Goal: Task Accomplishment & Management: Manage account settings

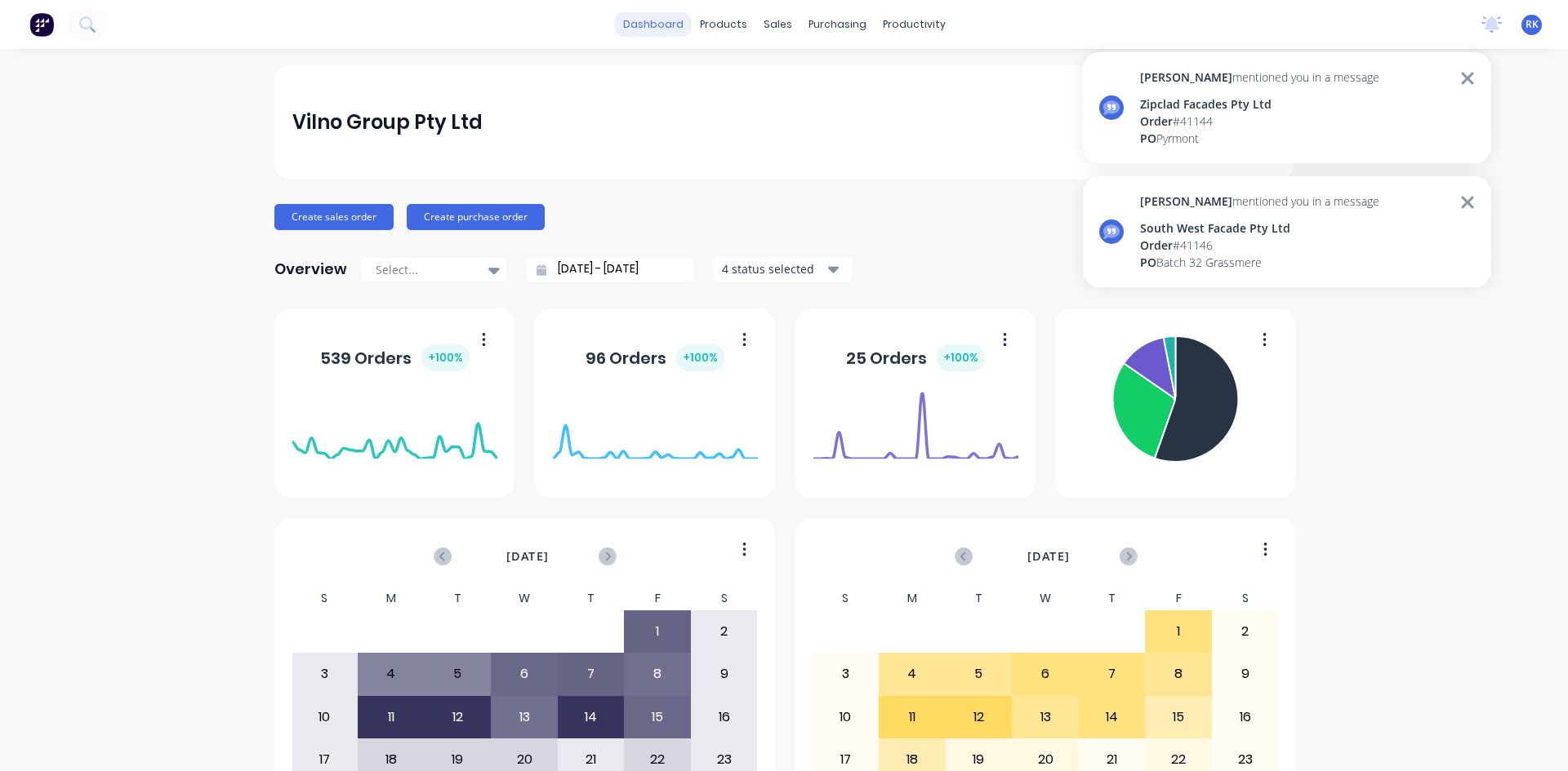
click at [661, 24] on link "dashboard" at bounding box center [653, 24] width 77 height 25
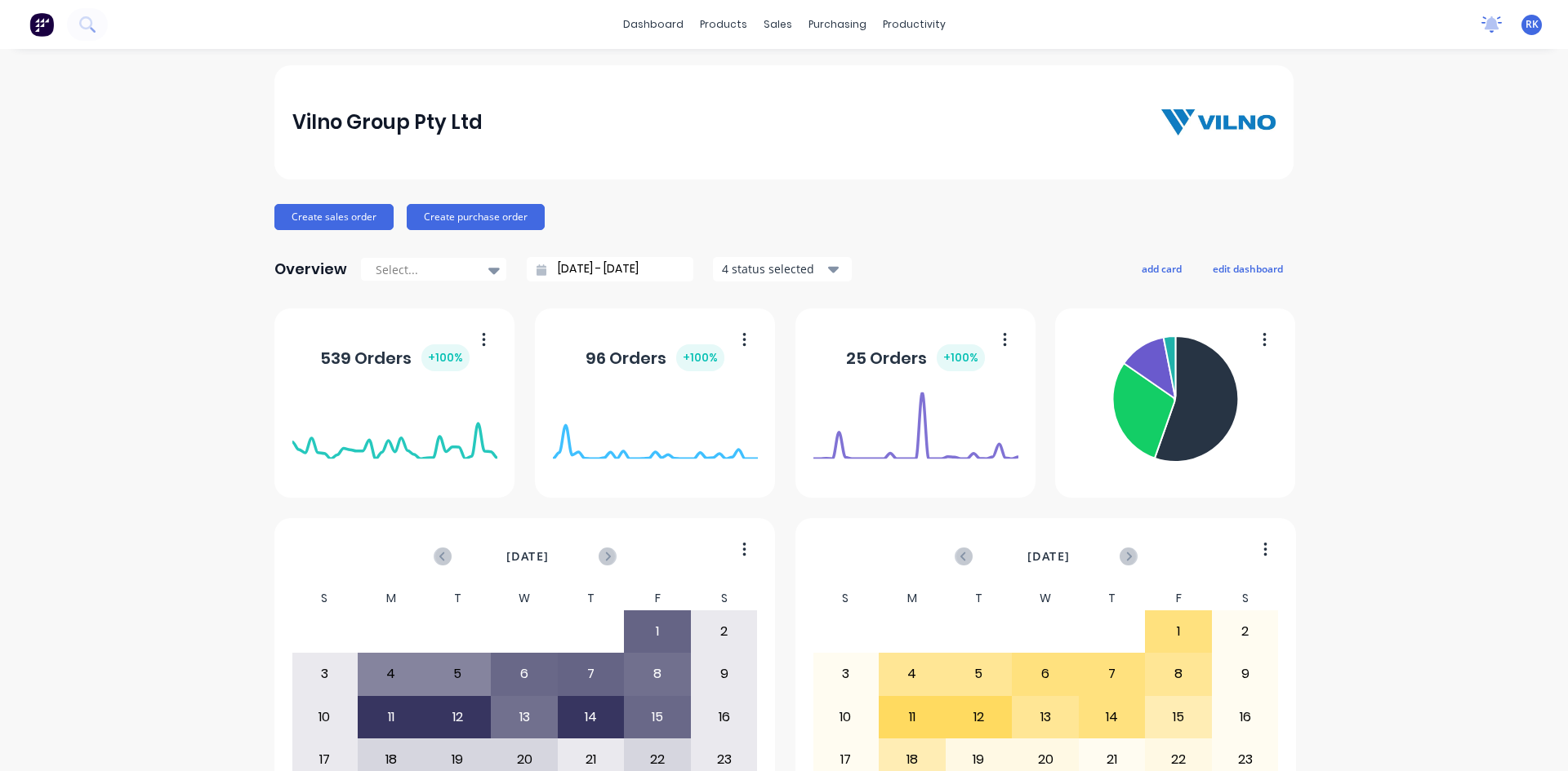
click at [1484, 19] on icon at bounding box center [1491, 23] width 15 height 13
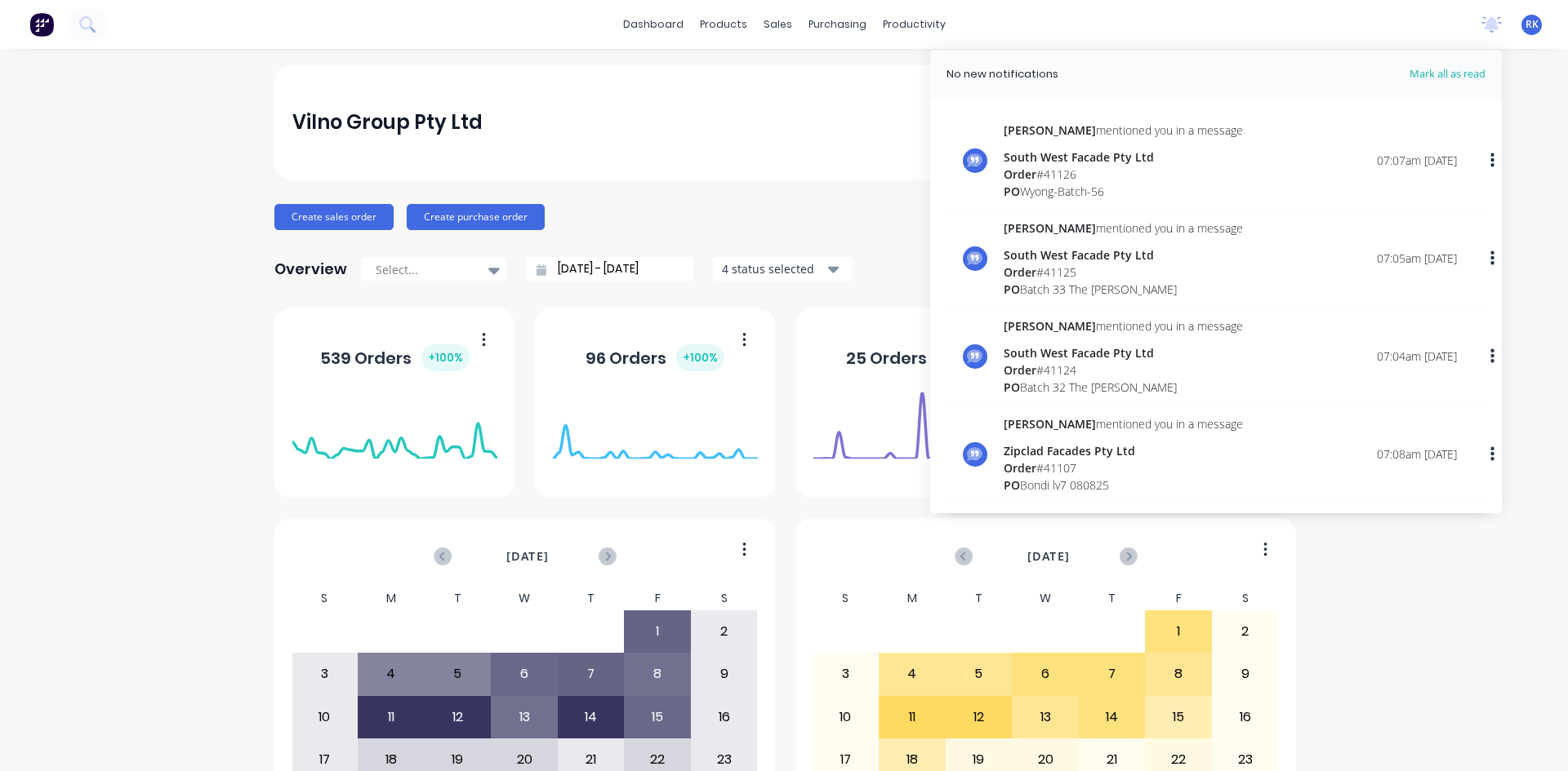
click at [1062, 188] on div "PO Wyong-Batch-56" at bounding box center [1122, 190] width 240 height 17
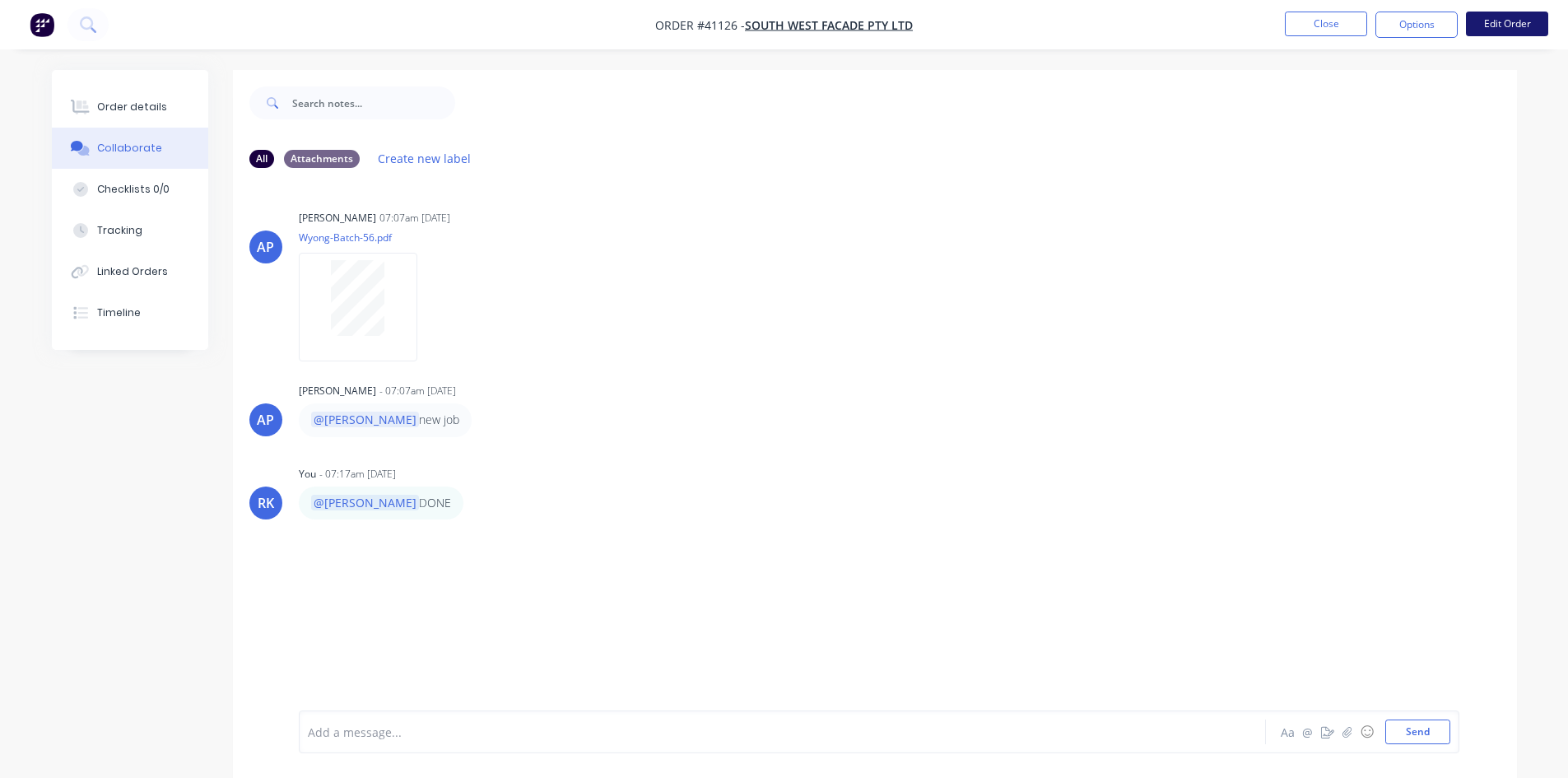
click at [1508, 24] on button "Edit Order" at bounding box center [1506, 24] width 83 height 25
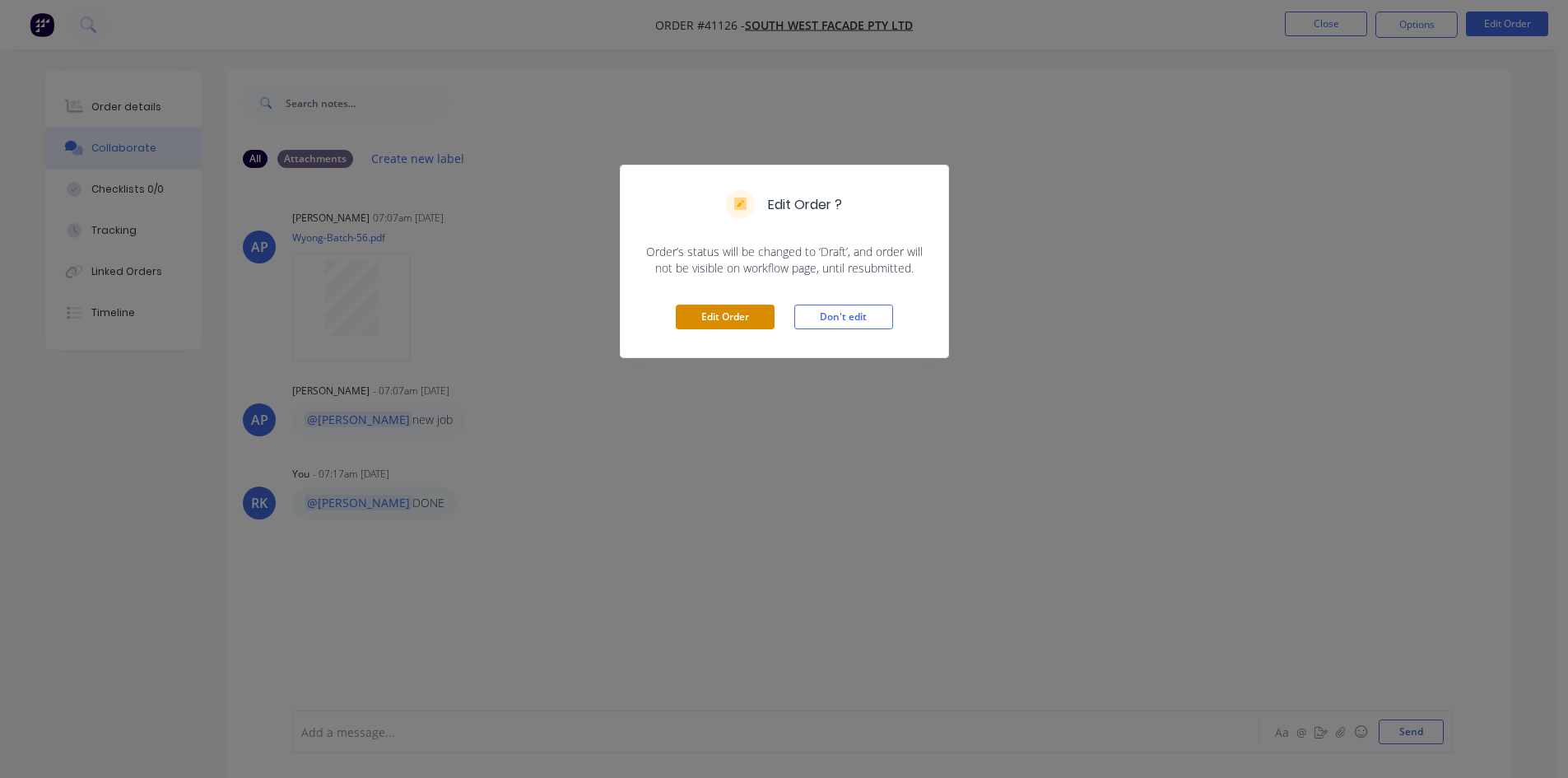
click at [737, 319] on button "Edit Order" at bounding box center [725, 316] width 98 height 25
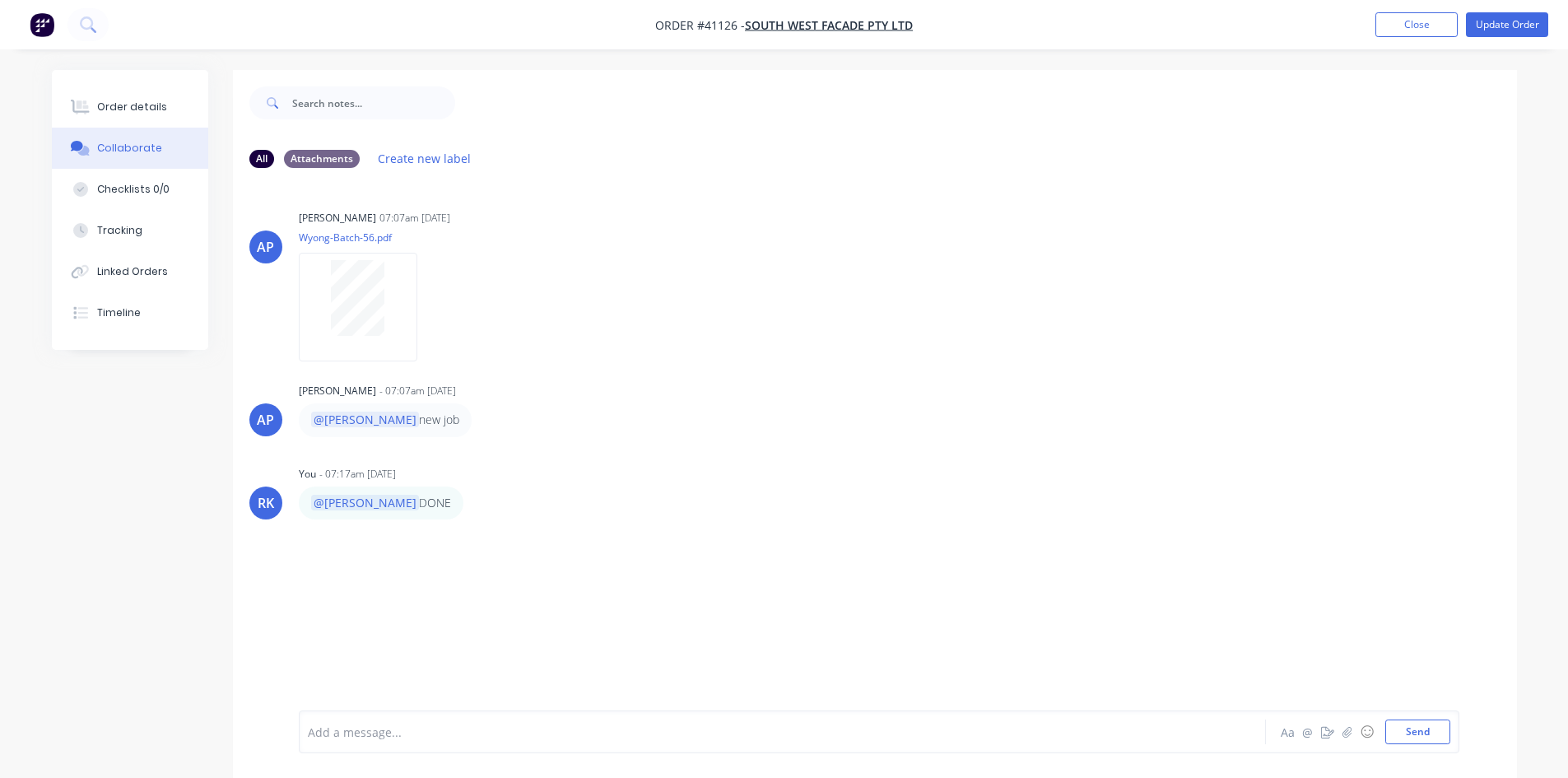
scroll to position [25, 0]
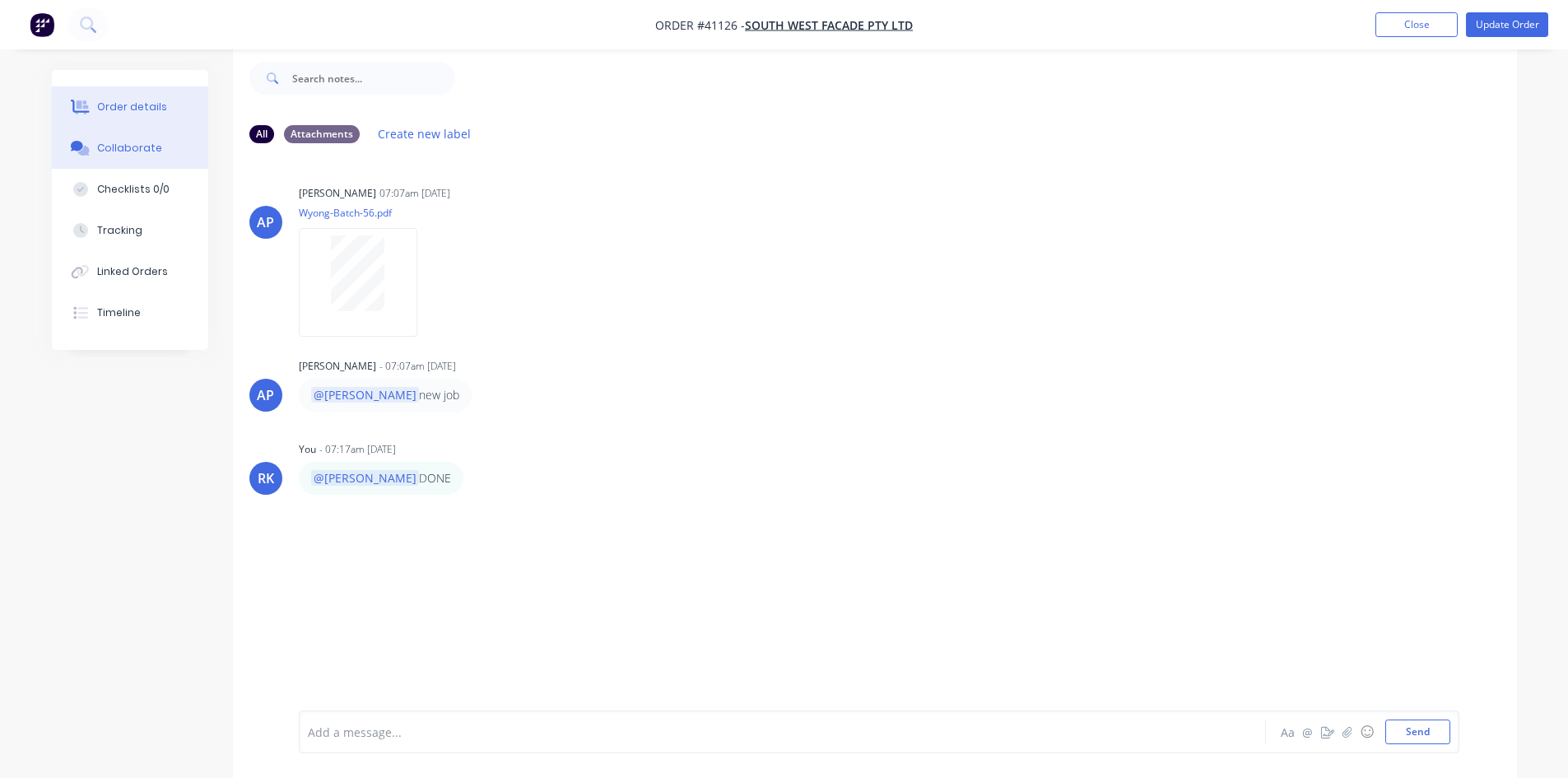
click at [157, 108] on div "Order details" at bounding box center [132, 106] width 70 height 15
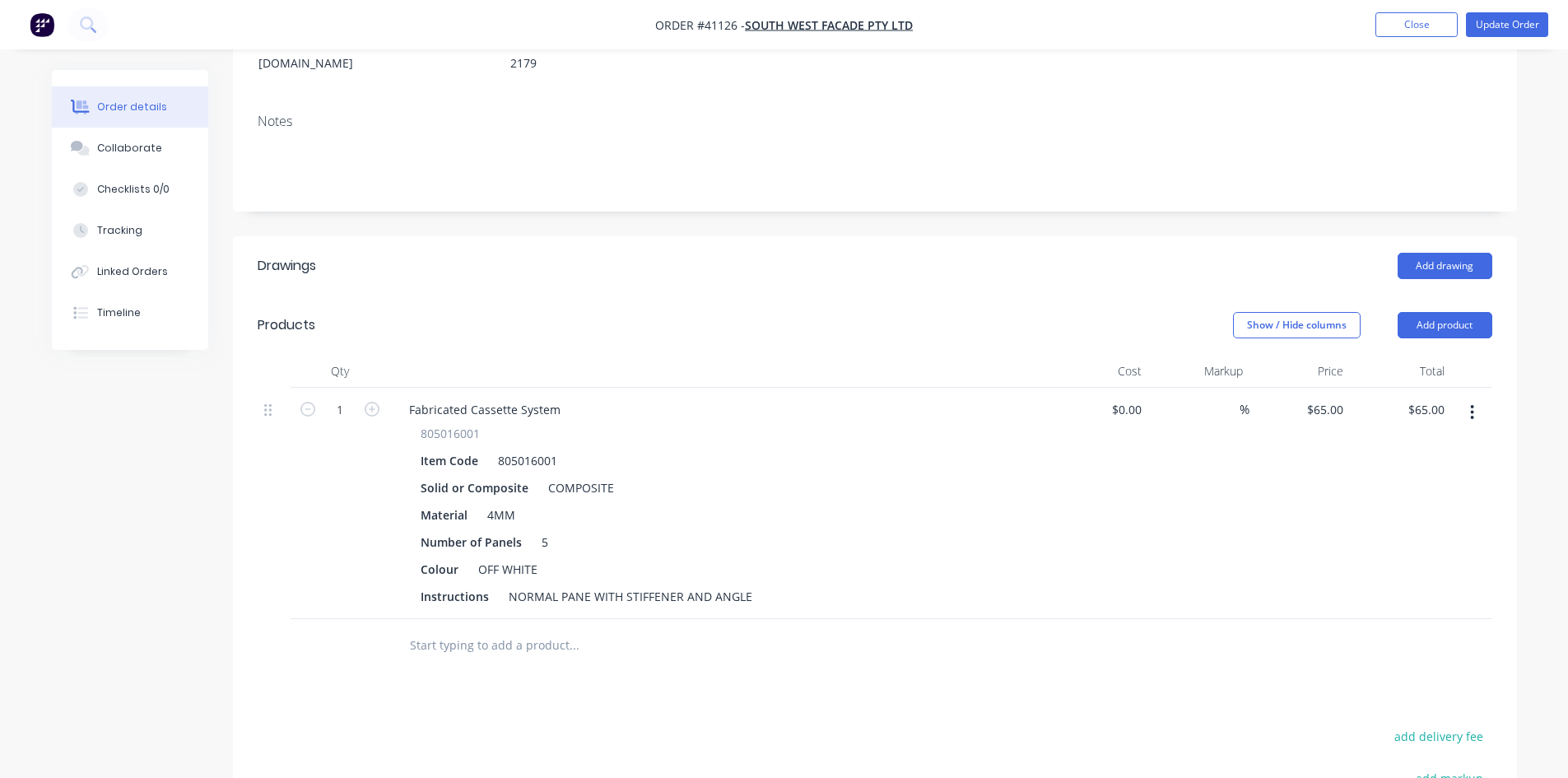
scroll to position [272, 0]
click at [571, 529] on div "Number of Panels 5" at bounding box center [715, 541] width 603 height 24
click at [752, 454] on div "805016001 Item Code 805016001 Solid or Composite COMPOSITE Material 4MM Number …" at bounding box center [718, 515] width 645 height 184
click at [1537, 22] on button "Update Order" at bounding box center [1506, 24] width 83 height 25
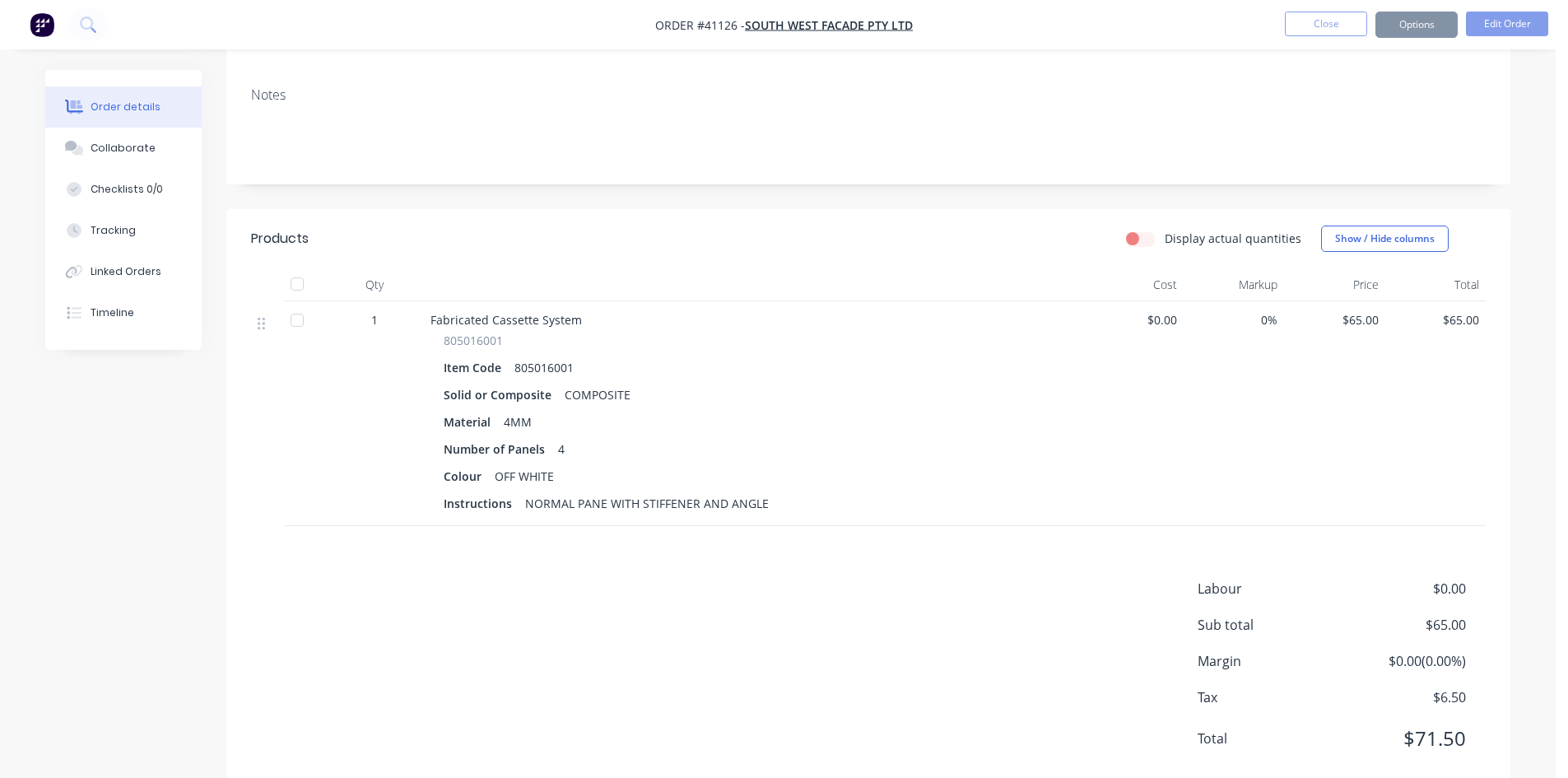
scroll to position [0, 0]
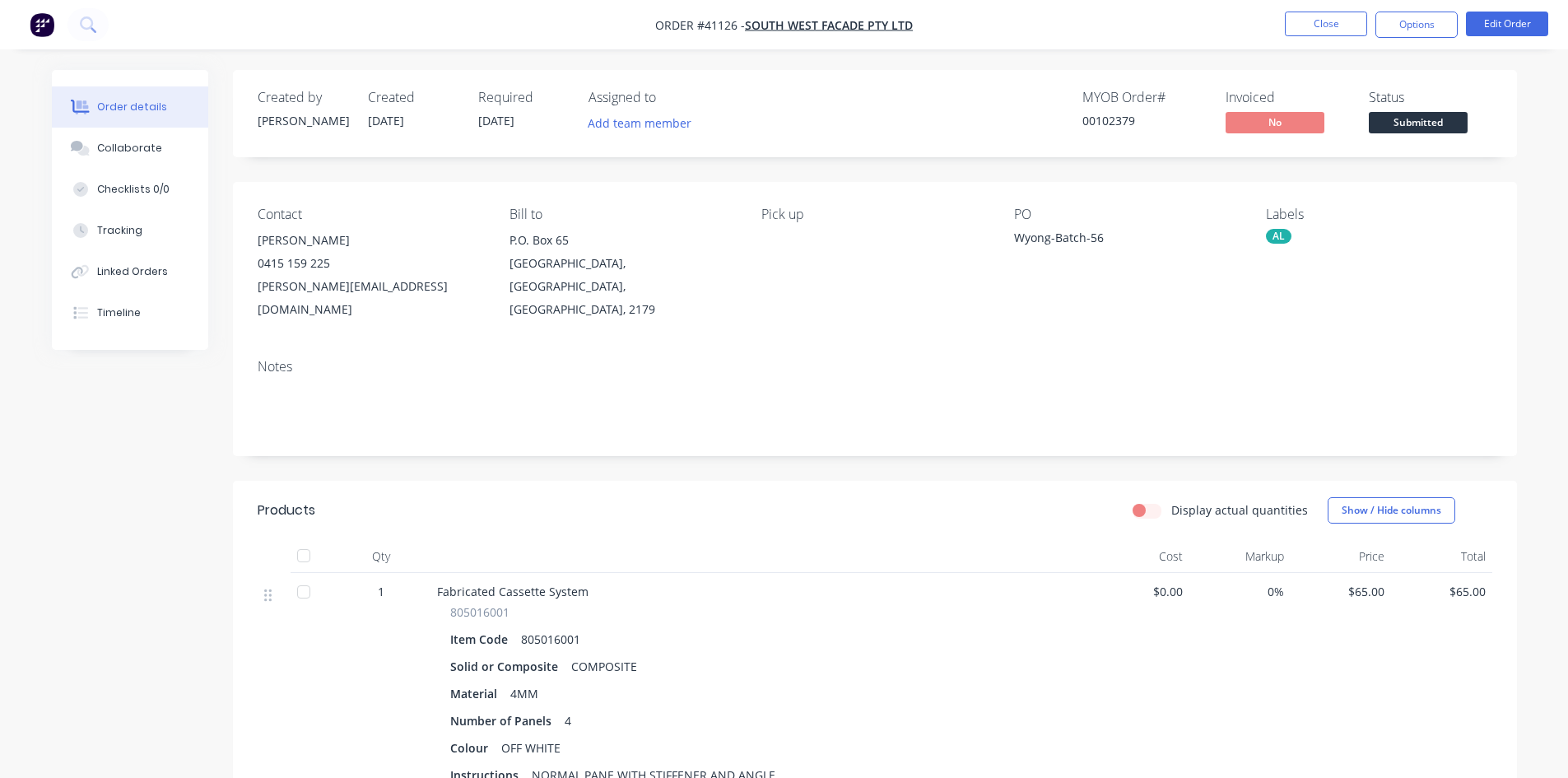
click at [874, 540] on div at bounding box center [760, 556] width 658 height 33
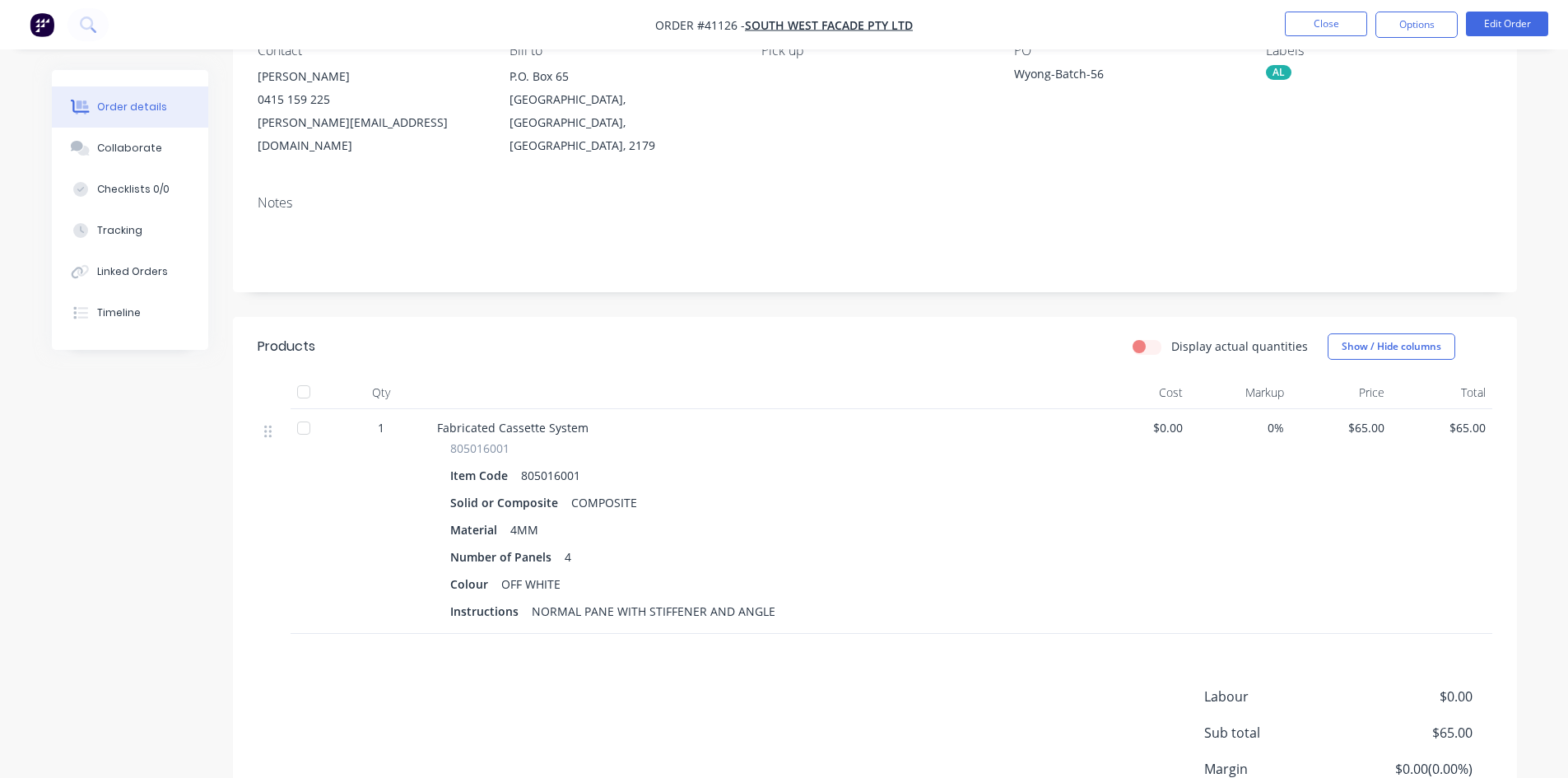
scroll to position [165, 0]
click at [313, 534] on div at bounding box center [310, 521] width 41 height 225
